Goal: Information Seeking & Learning: Learn about a topic

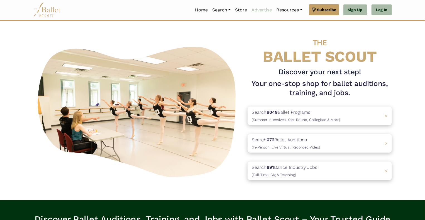
click at [260, 11] on link "Advertise" at bounding box center [261, 10] width 25 height 12
click at [202, 10] on link "Home" at bounding box center [201, 10] width 17 height 12
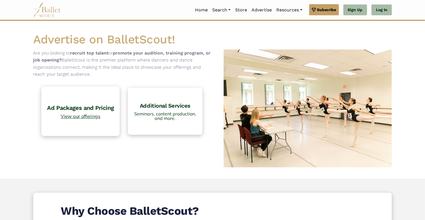
click at [83, 117] on span "View our offerings" at bounding box center [80, 116] width 73 height 5
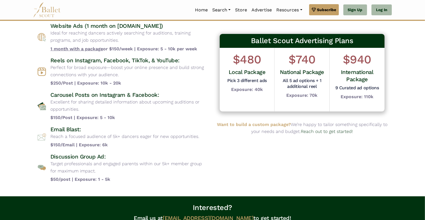
scroll to position [56, 0]
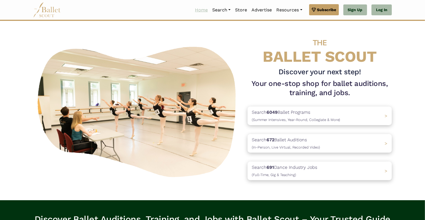
click at [198, 11] on link "Home" at bounding box center [201, 10] width 17 height 12
click at [214, 38] on link "Auditions" at bounding box center [237, 40] width 54 height 9
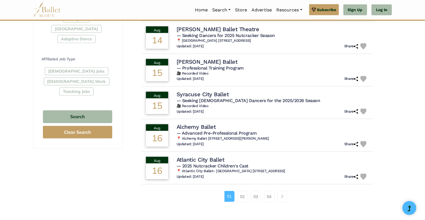
scroll to position [307, 0]
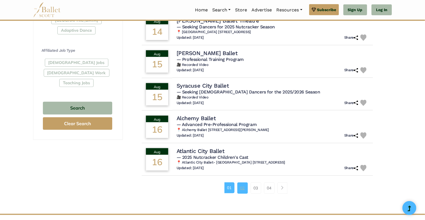
click at [244, 188] on link "02" at bounding box center [242, 188] width 11 height 11
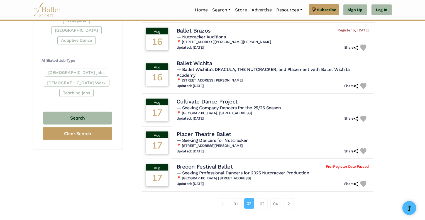
scroll to position [307, 0]
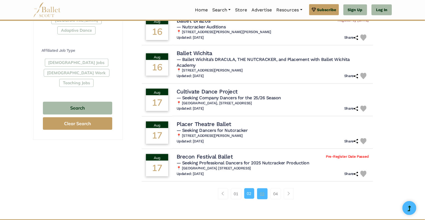
click at [263, 194] on link "03" at bounding box center [262, 194] width 11 height 11
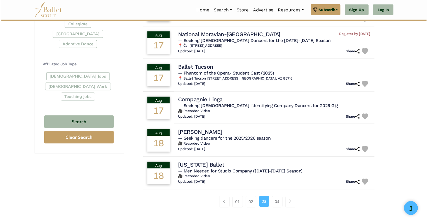
scroll to position [307, 0]
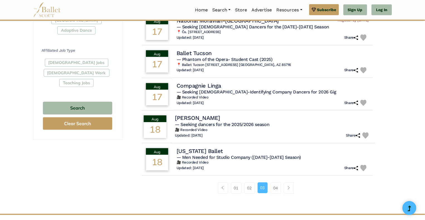
click at [154, 120] on div "Aug" at bounding box center [155, 119] width 23 height 7
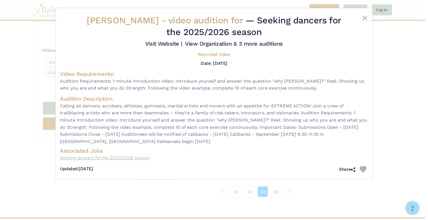
click at [117, 157] on link "Seeking dancers for the 2025/2026 season" at bounding box center [214, 158] width 308 height 7
